Goal: Use online tool/utility: Utilize a website feature to perform a specific function

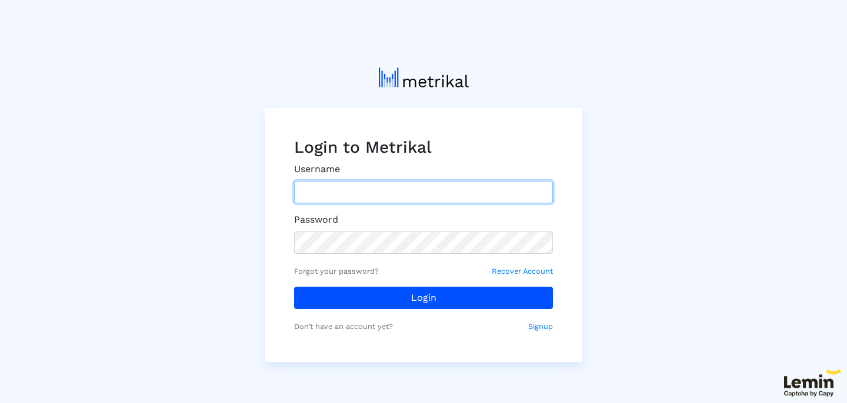
click at [353, 193] on input "text" at bounding box center [423, 192] width 259 height 22
type input "lclinton@weatherbug.com"
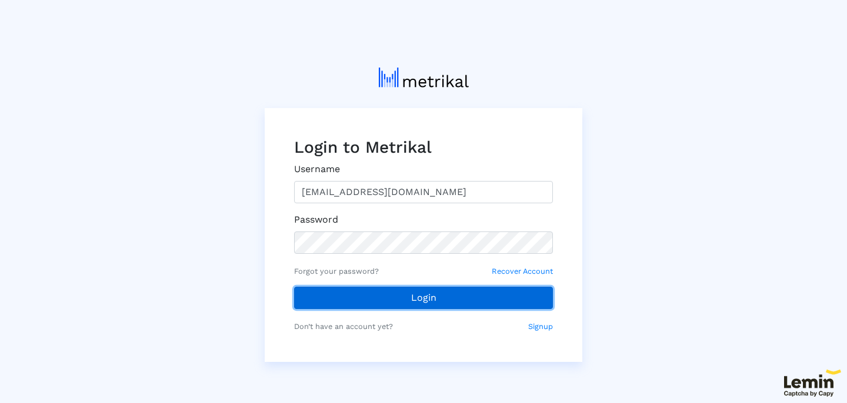
click at [372, 305] on button "Login" at bounding box center [423, 298] width 259 height 22
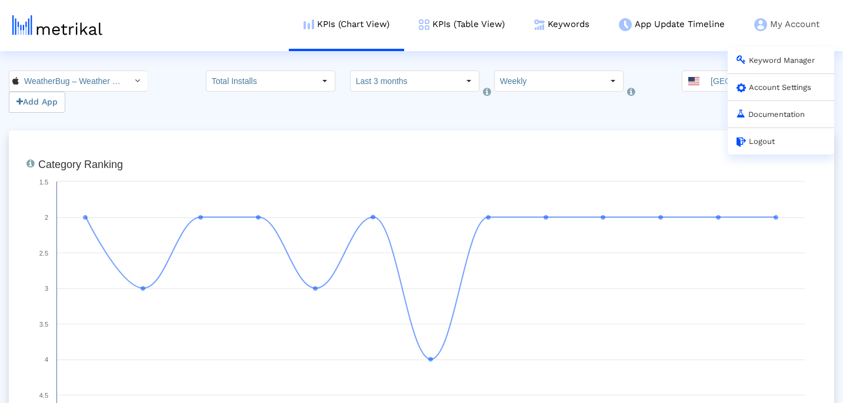
click at [774, 90] on link "Account Settings" at bounding box center [773, 87] width 75 height 9
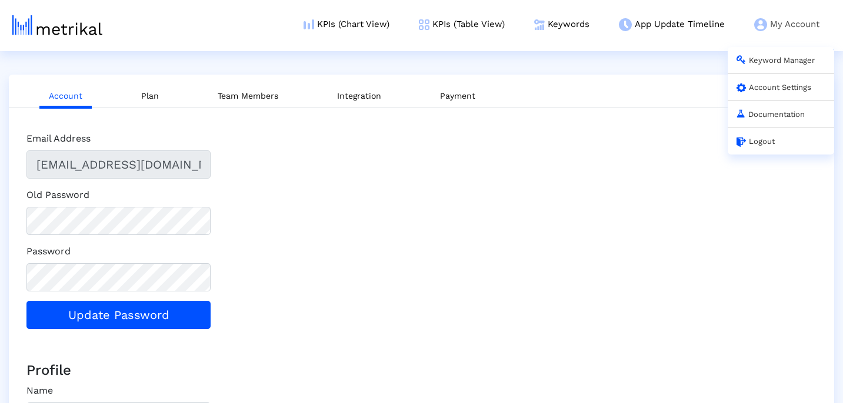
type input "AE5B228F-DCB4-4C67-87D1-ED61337684B4"
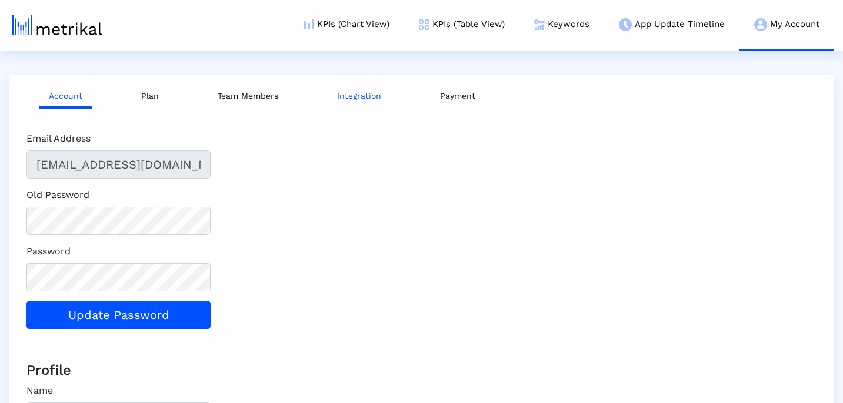
click at [367, 99] on link "Integration" at bounding box center [359, 96] width 63 height 22
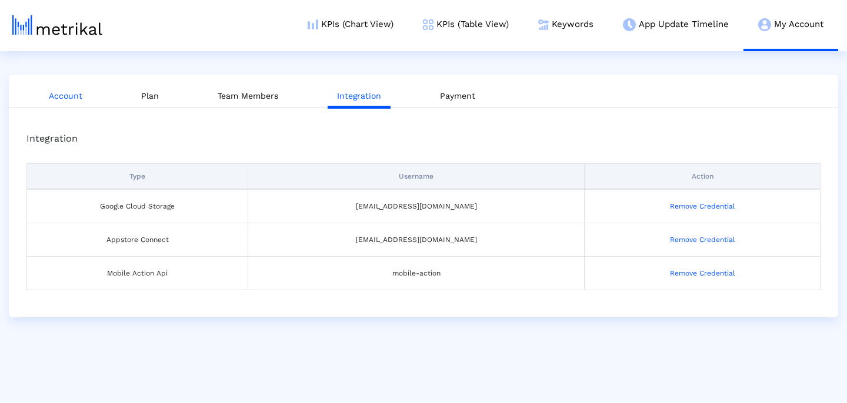
click at [61, 99] on link "Account" at bounding box center [65, 96] width 52 height 22
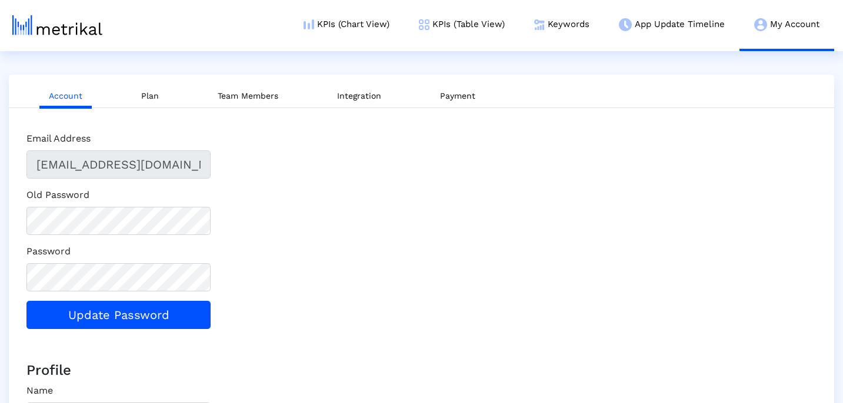
type input "AE5B228F-DCB4-4C67-87D1-ED61337684B4"
click at [150, 101] on link "Plan" at bounding box center [150, 96] width 36 height 22
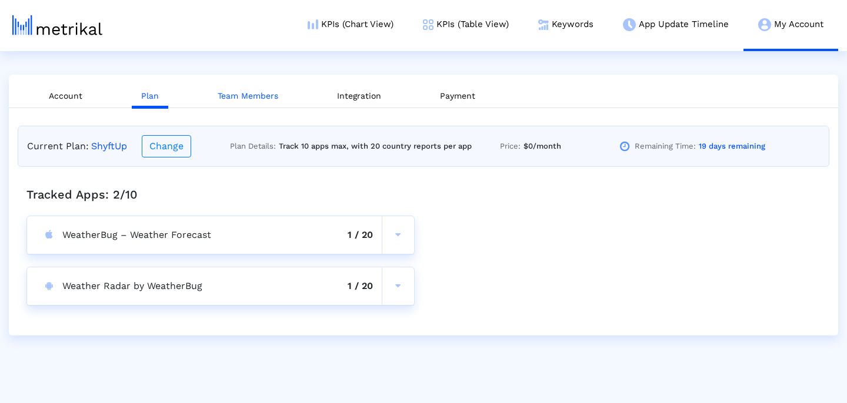
click at [253, 94] on link "Team Members" at bounding box center [247, 96] width 79 height 22
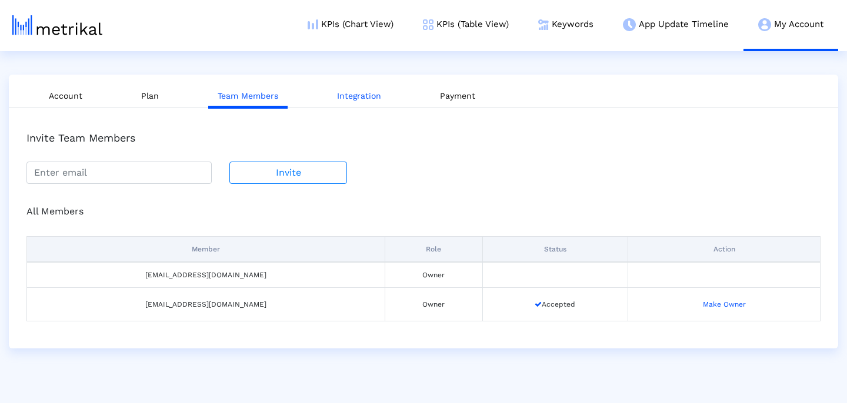
click at [356, 99] on link "Integration" at bounding box center [359, 96] width 63 height 22
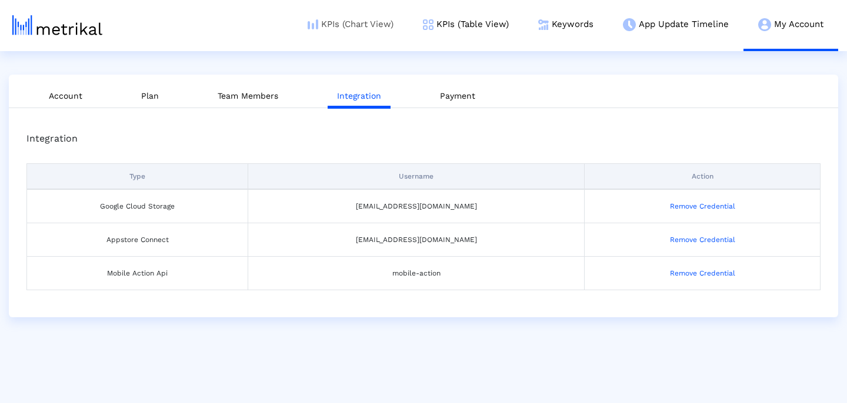
click at [363, 24] on link "KPIs (Chart View)" at bounding box center [350, 24] width 115 height 49
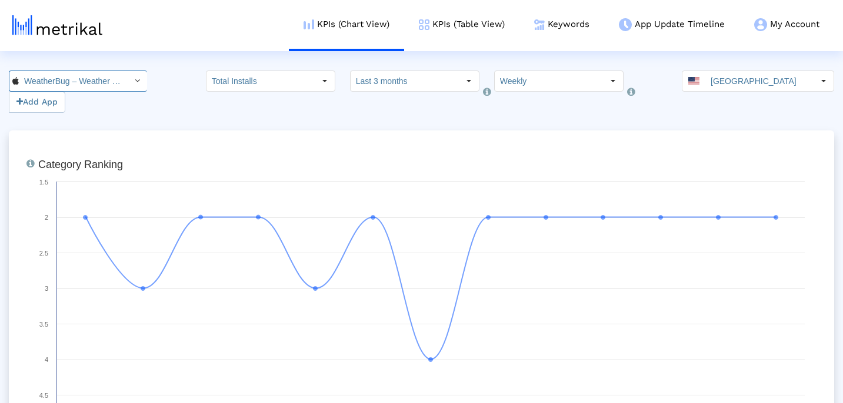
click at [135, 82] on icon "Select" at bounding box center [137, 80] width 5 height 8
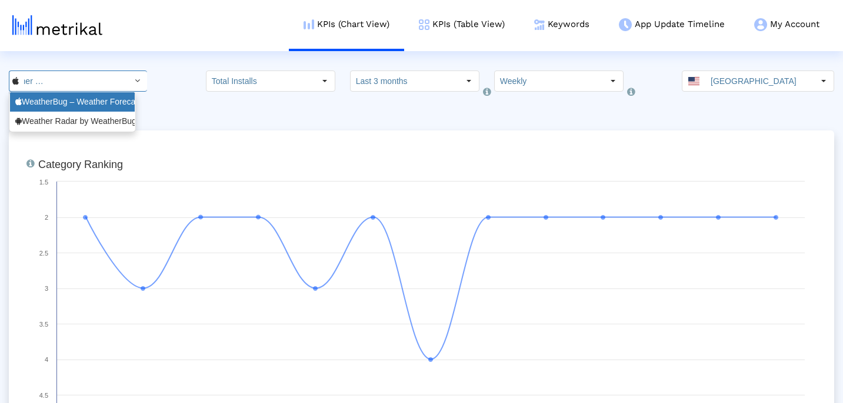
click at [105, 102] on div "WeatherBug – Weather Forecast <281940292>" at bounding box center [72, 101] width 114 height 11
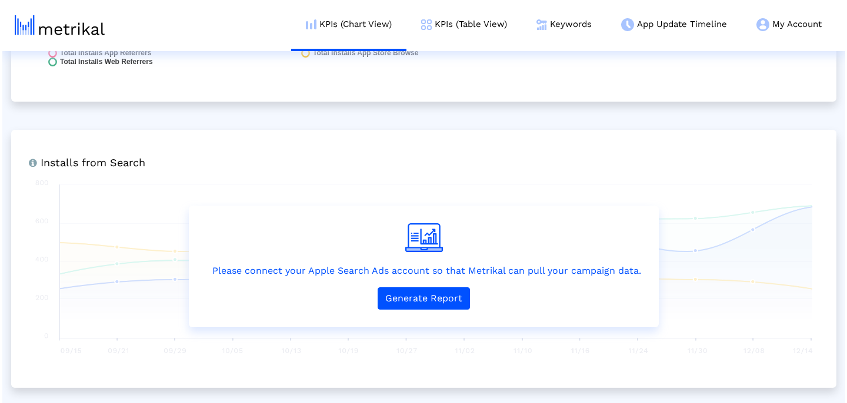
scroll to position [1756, 0]
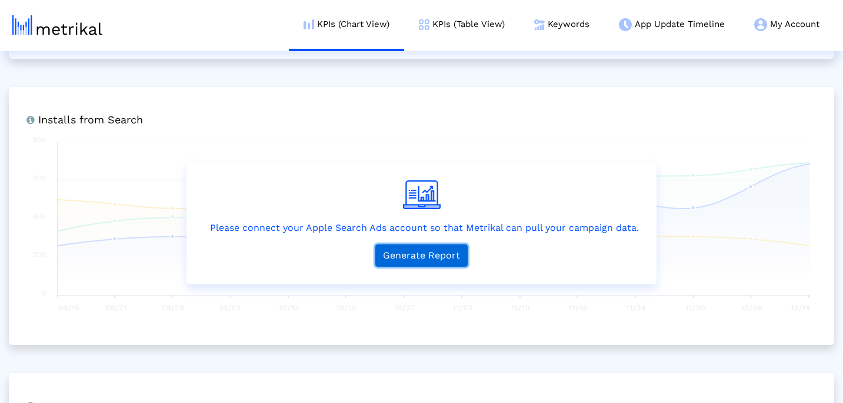
click at [405, 253] on button "Generate Report" at bounding box center [421, 256] width 92 height 22
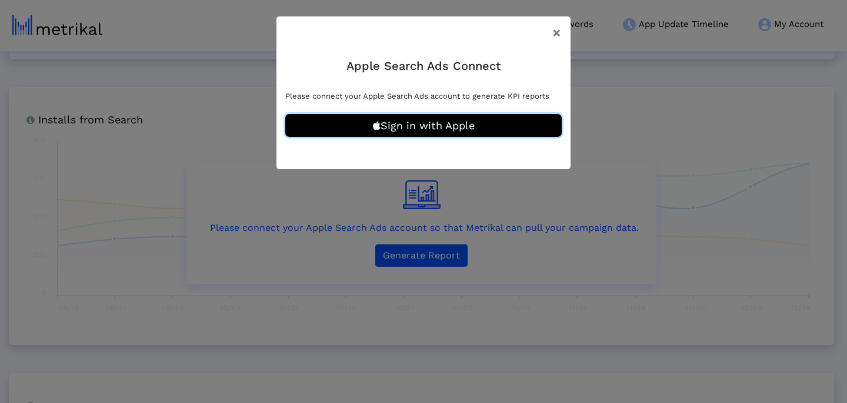
click at [436, 123] on button "Sign in with Apple" at bounding box center [423, 125] width 276 height 23
